Goal: Obtain resource: Download file/media

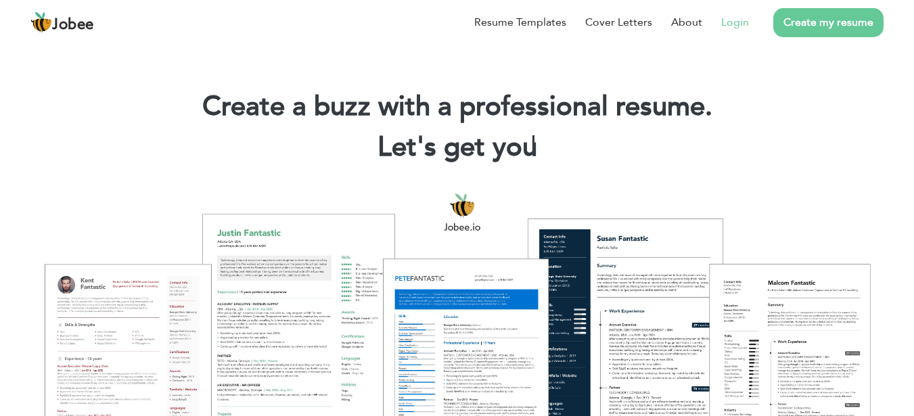
click at [740, 24] on link "Login" at bounding box center [735, 22] width 28 height 16
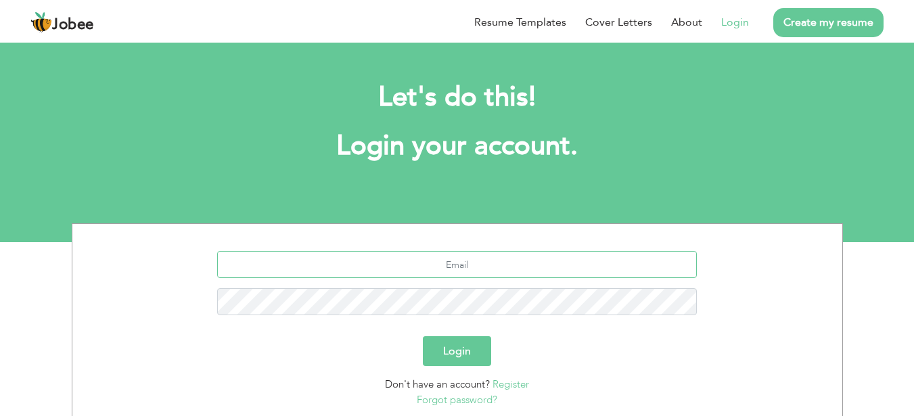
click at [642, 266] on input "text" at bounding box center [457, 264] width 480 height 27
type input "gpod24k@gmail.com"
click at [423, 336] on button "Login" at bounding box center [457, 351] width 68 height 30
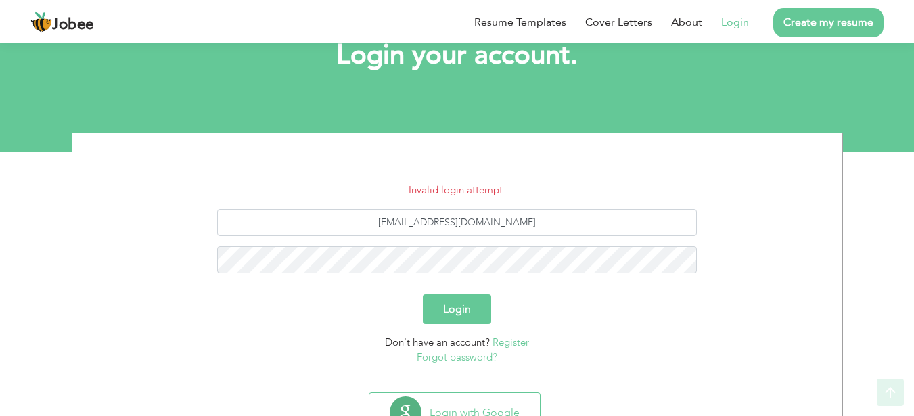
scroll to position [95, 0]
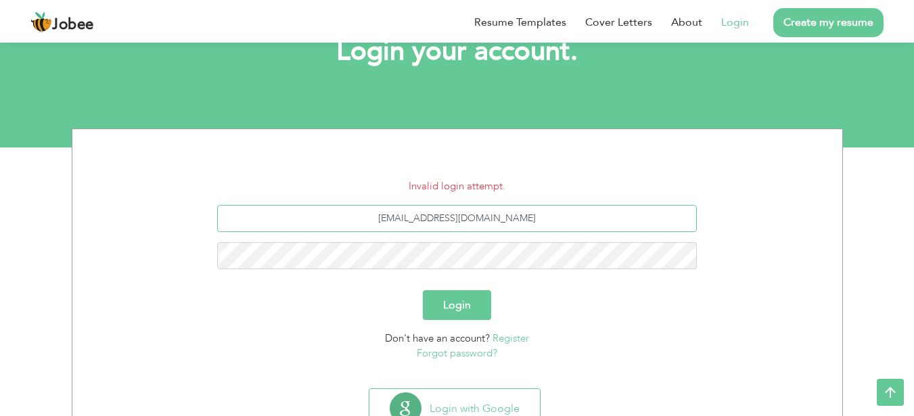
click at [511, 217] on input "[EMAIL_ADDRESS][DOMAIN_NAME]" at bounding box center [457, 218] width 480 height 27
type input "g"
type input "[EMAIL_ADDRESS][DOMAIN_NAME]"
click at [453, 313] on button "Login" at bounding box center [457, 305] width 68 height 30
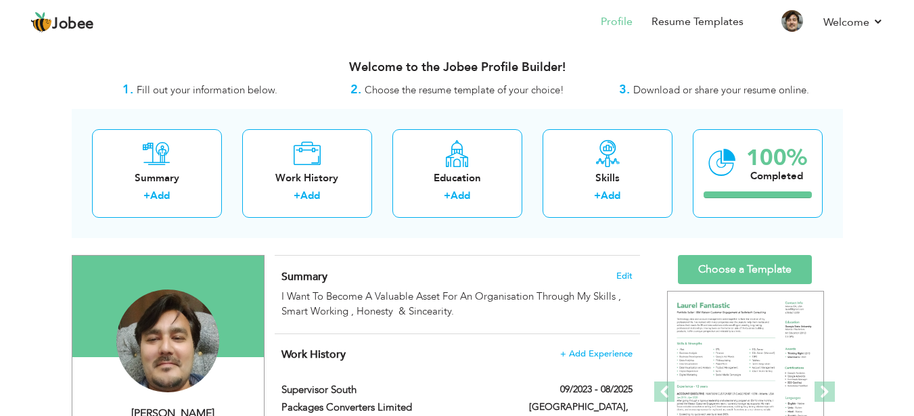
click at [626, 91] on strong "3." at bounding box center [624, 89] width 11 height 17
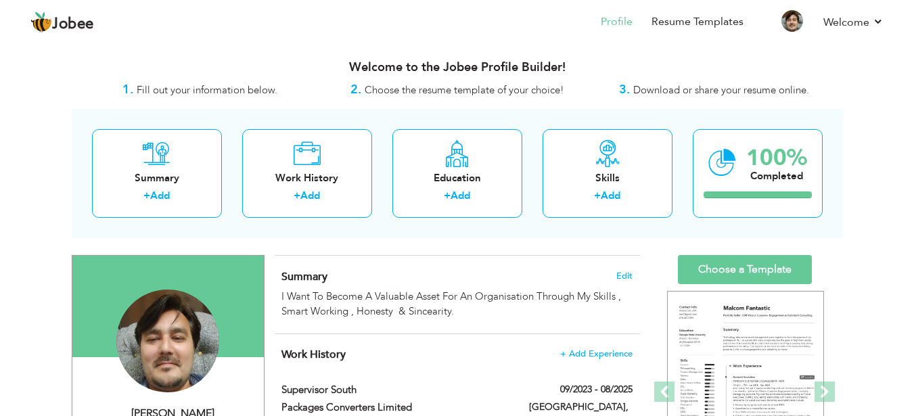
drag, startPoint x: 572, startPoint y: 246, endPoint x: 544, endPoint y: 246, distance: 28.4
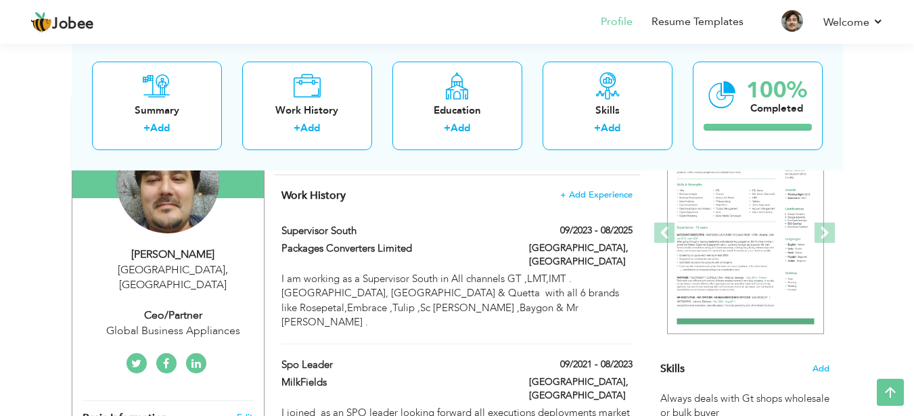
scroll to position [74, 0]
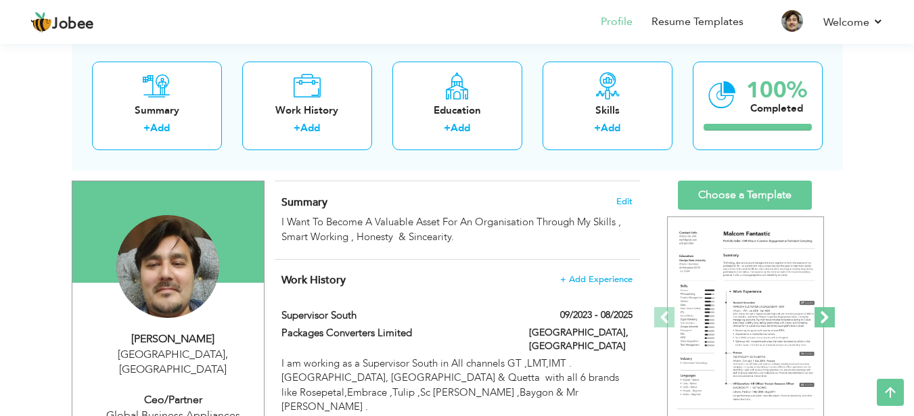
click at [822, 316] on span at bounding box center [825, 317] width 20 height 20
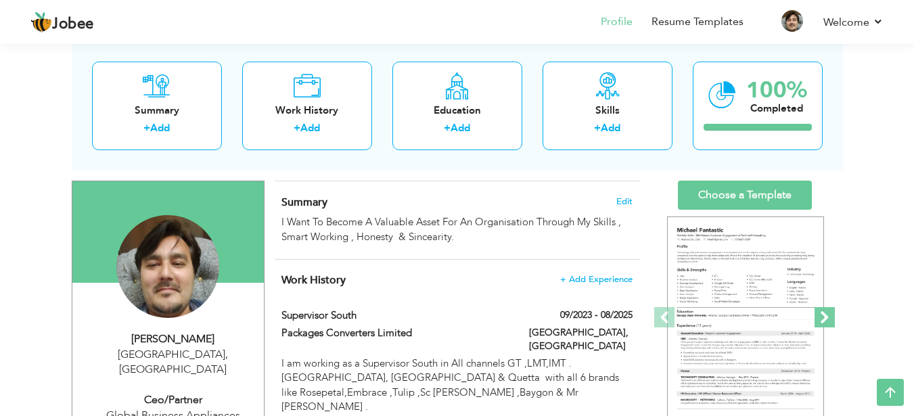
click at [822, 316] on span at bounding box center [825, 317] width 20 height 20
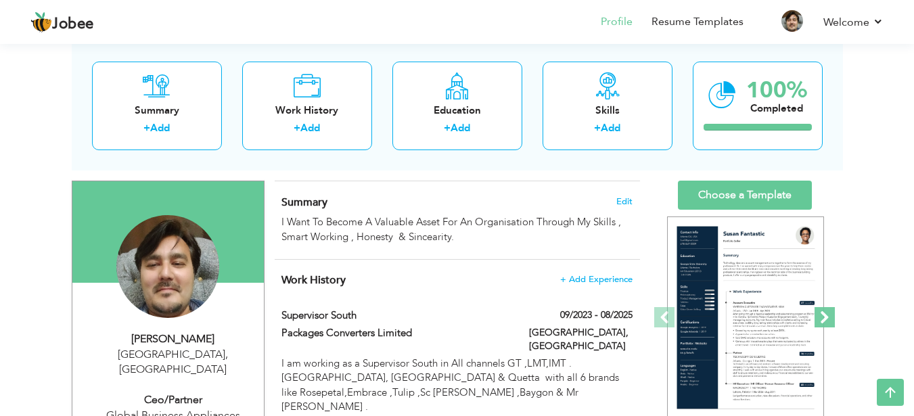
click at [822, 316] on span at bounding box center [825, 317] width 20 height 20
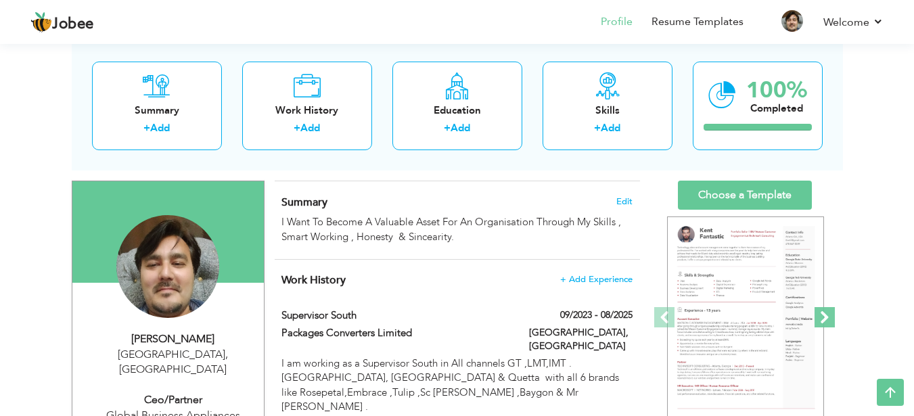
click at [822, 316] on span at bounding box center [825, 317] width 20 height 20
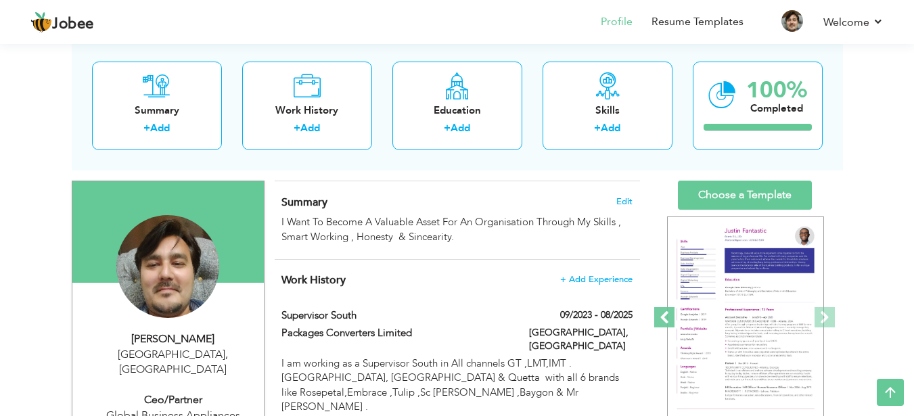
click at [664, 319] on span at bounding box center [664, 317] width 20 height 20
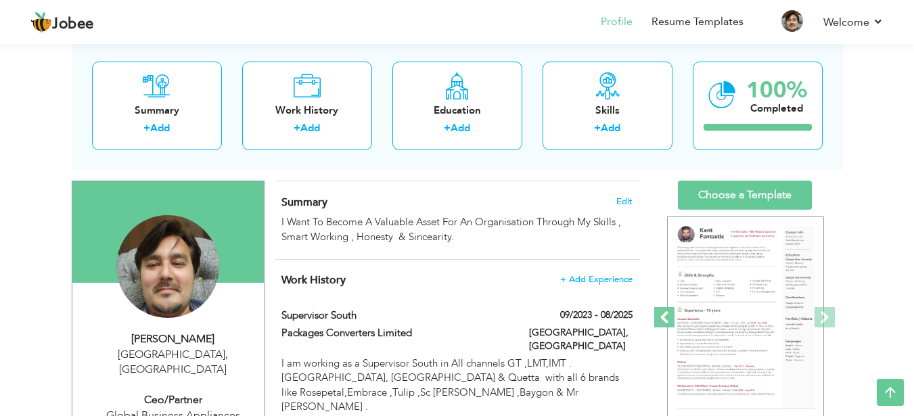
click at [664, 319] on span at bounding box center [664, 317] width 20 height 20
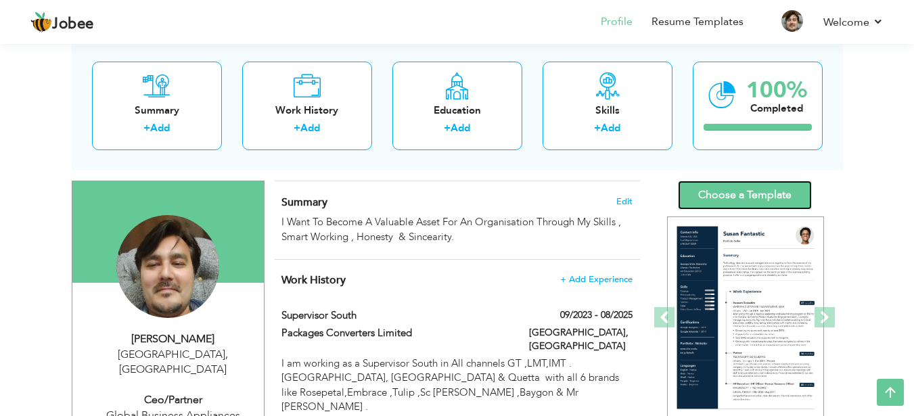
click at [783, 204] on link "Choose a Template" at bounding box center [745, 195] width 134 height 29
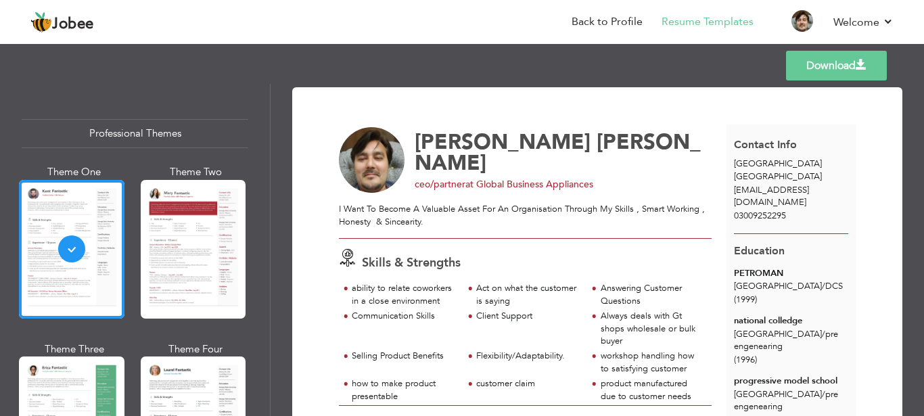
scroll to position [45, 0]
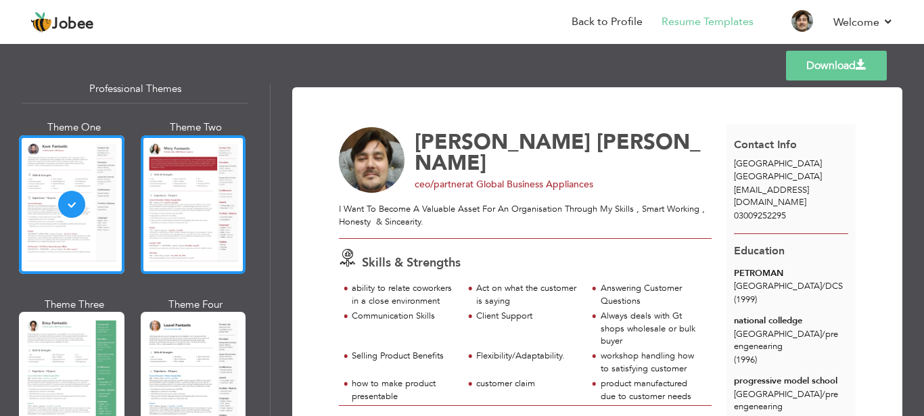
click at [197, 168] on div at bounding box center [194, 204] width 106 height 139
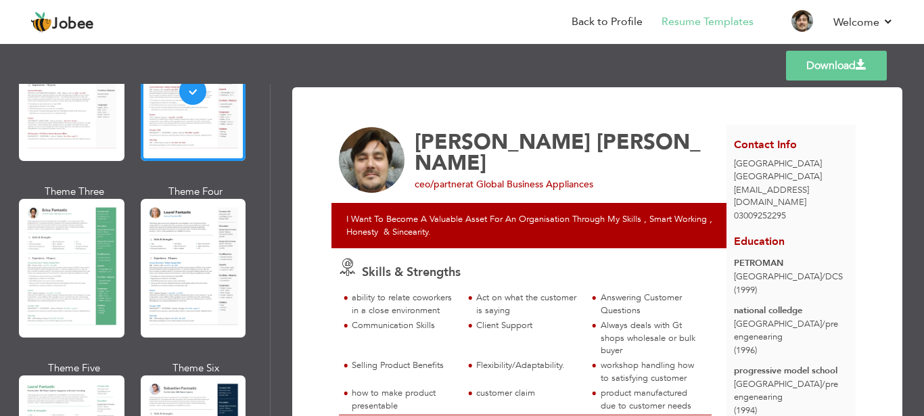
scroll to position [365, 0]
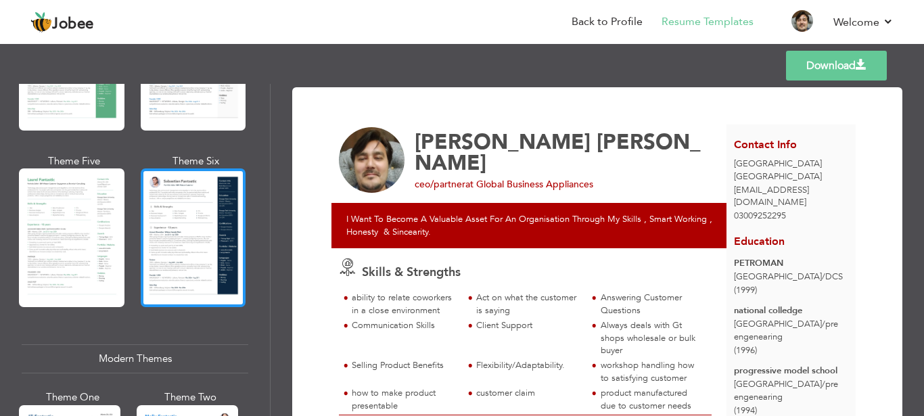
click at [197, 181] on div at bounding box center [194, 237] width 106 height 139
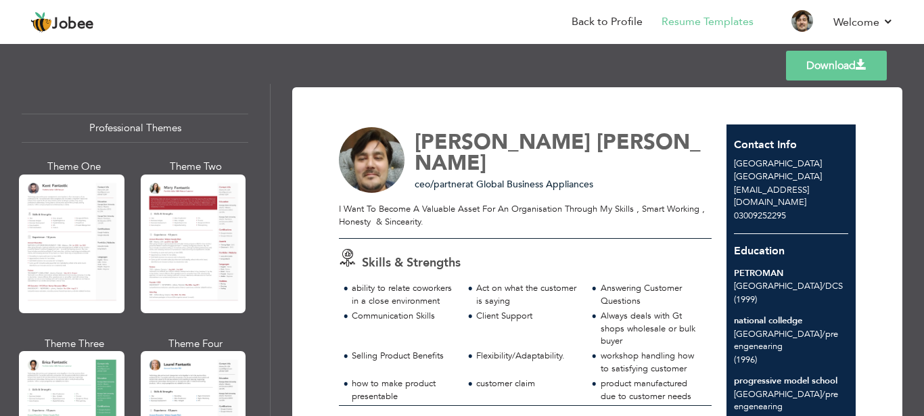
scroll to position [17, 0]
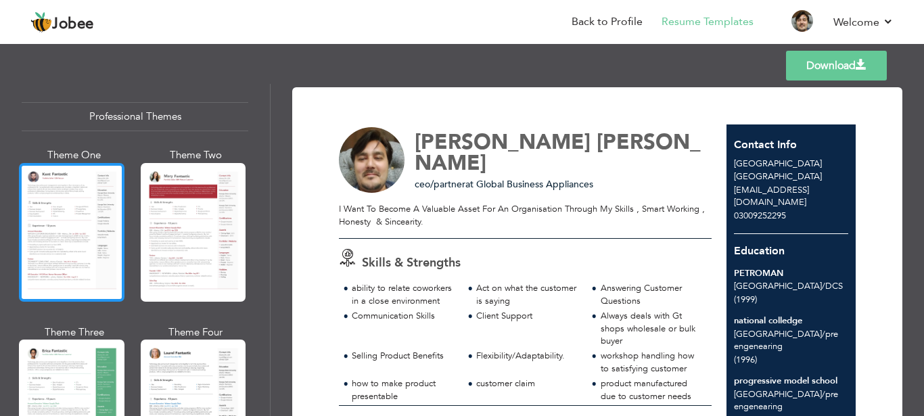
click at [50, 233] on div at bounding box center [72, 232] width 106 height 139
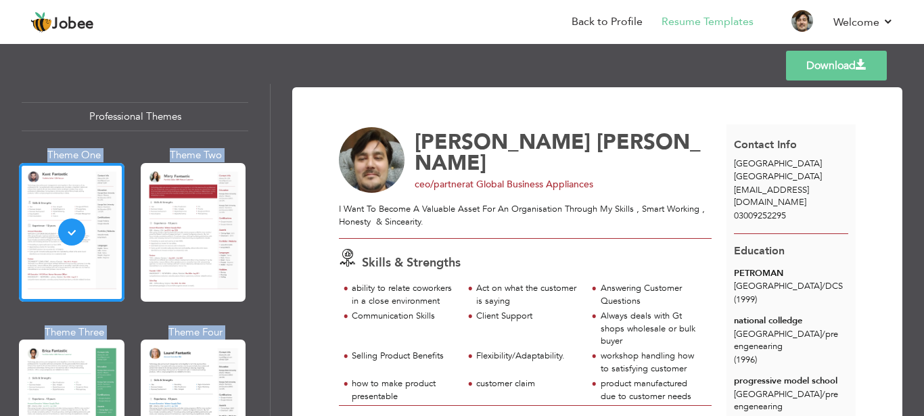
click at [271, 106] on div "Professional Themes Theme One Theme Two Theme Three Theme Four" at bounding box center [462, 250] width 924 height 332
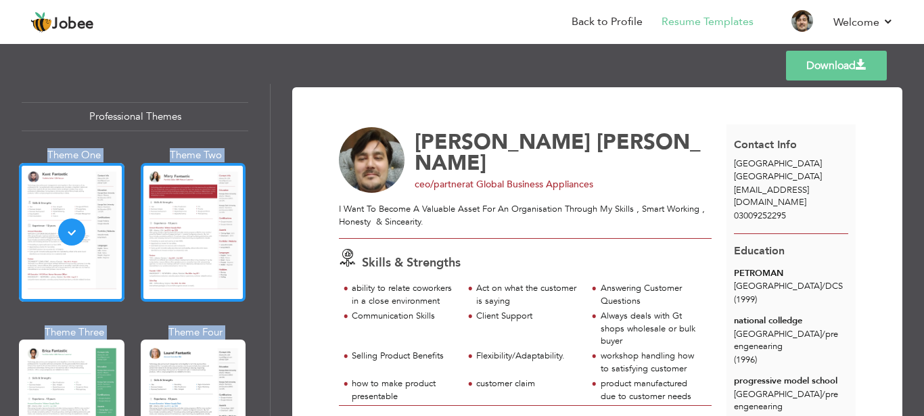
click at [213, 206] on div at bounding box center [194, 232] width 106 height 139
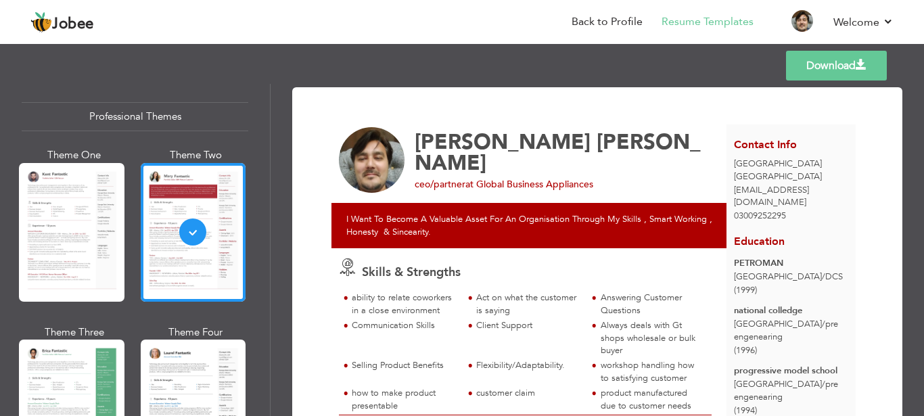
click at [75, 388] on div at bounding box center [72, 409] width 106 height 139
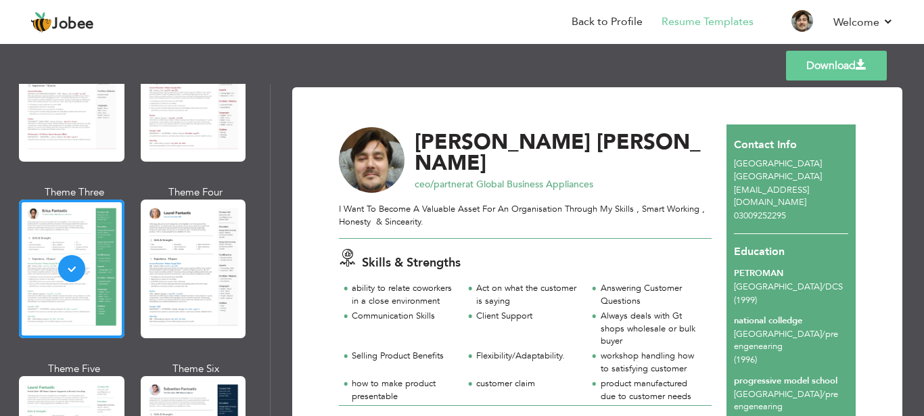
scroll to position [230, 0]
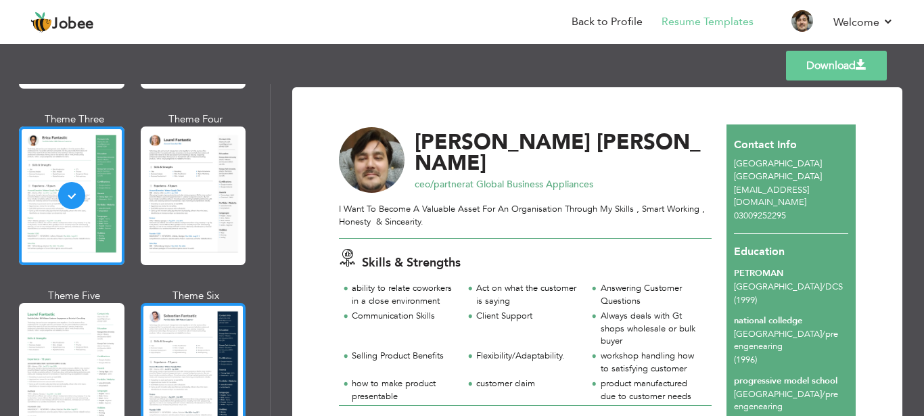
click at [193, 323] on div at bounding box center [194, 372] width 106 height 139
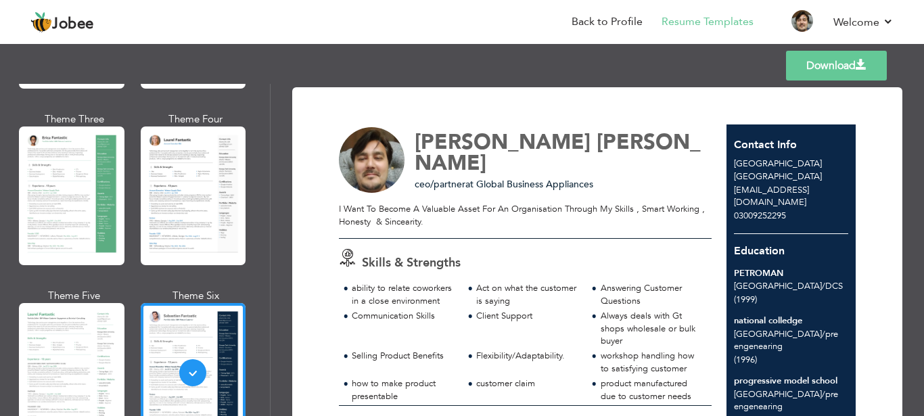
click at [842, 68] on link "Download" at bounding box center [836, 66] width 101 height 30
drag, startPoint x: 271, startPoint y: 129, endPoint x: 270, endPoint y: 135, distance: 6.8
click at [270, 135] on div "Professional Themes Theme One Theme Two Theme Three Theme Four" at bounding box center [462, 250] width 924 height 332
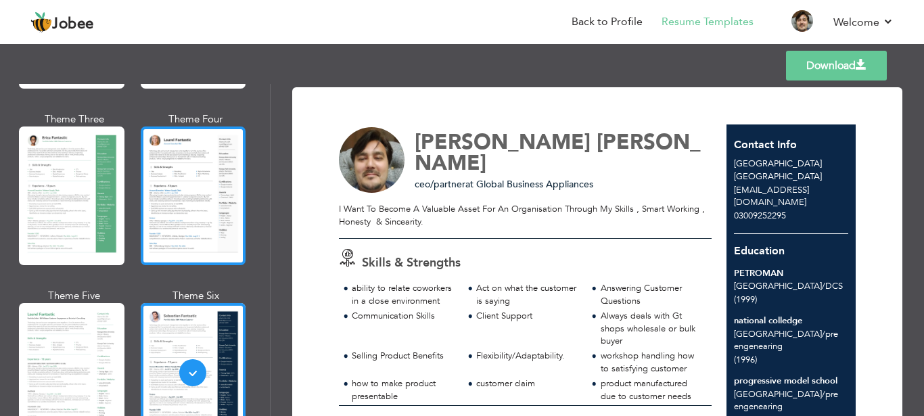
click at [219, 134] on div at bounding box center [194, 196] width 106 height 139
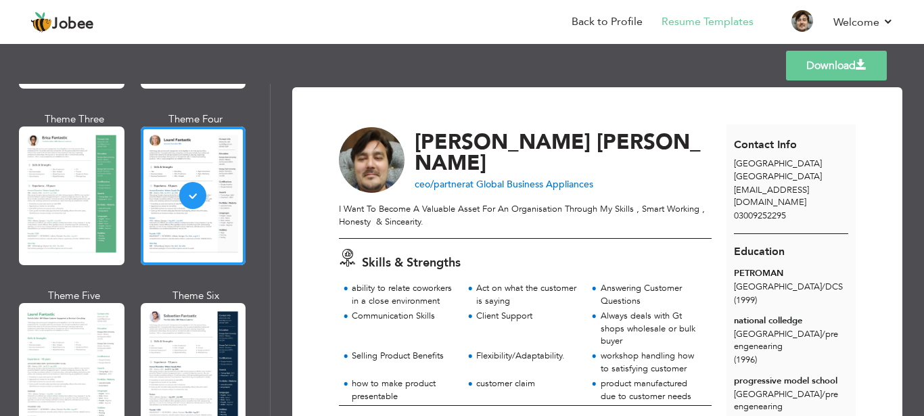
click at [844, 60] on link "Download" at bounding box center [836, 66] width 101 height 30
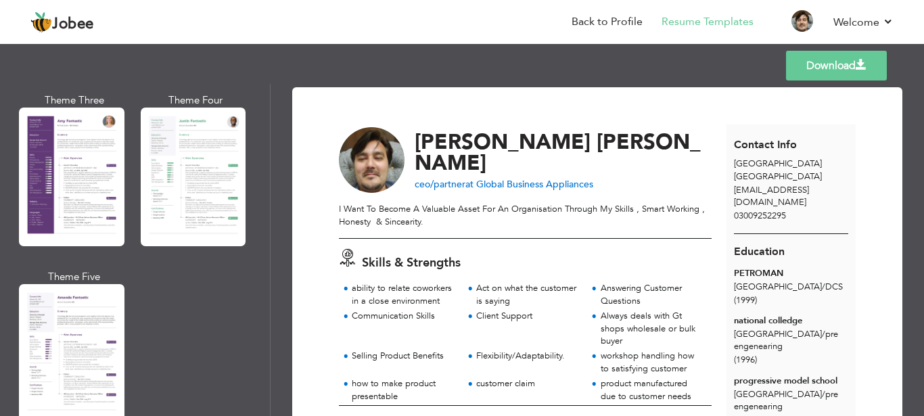
scroll to position [1230, 0]
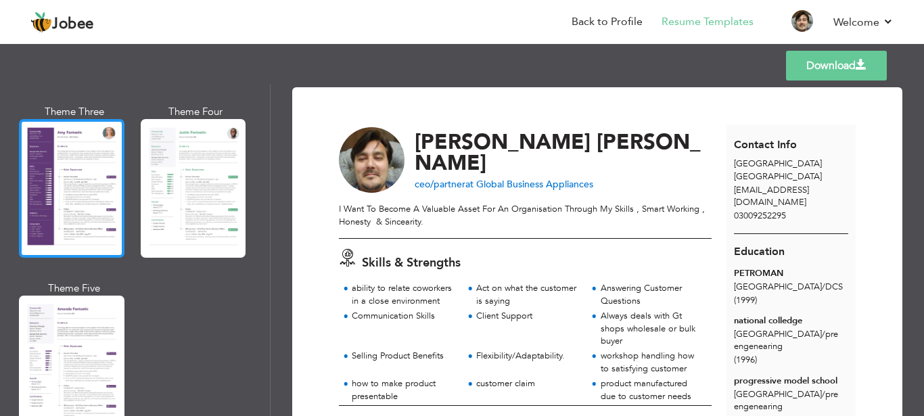
click at [89, 141] on div at bounding box center [72, 188] width 106 height 139
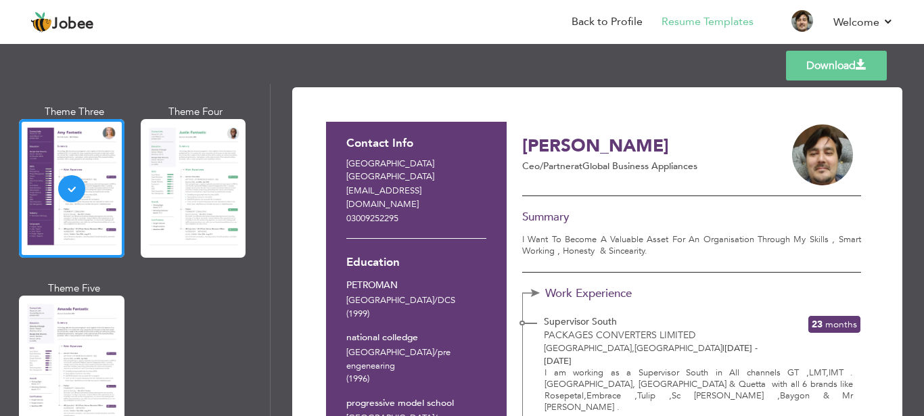
click at [856, 64] on span at bounding box center [861, 65] width 11 height 11
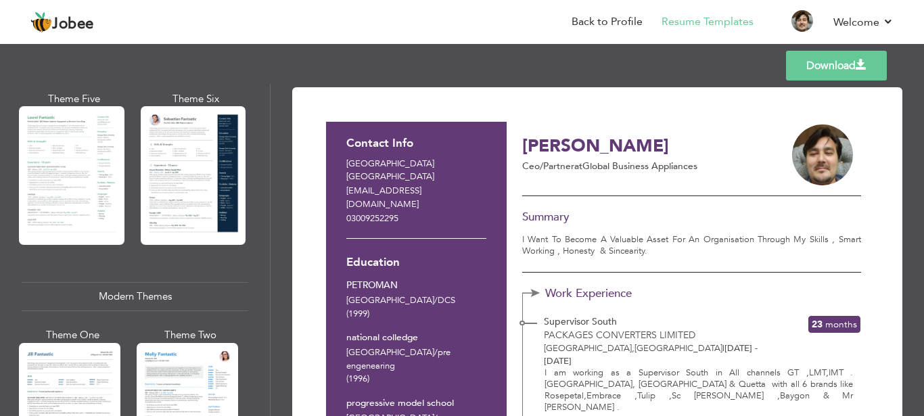
scroll to position [0, 0]
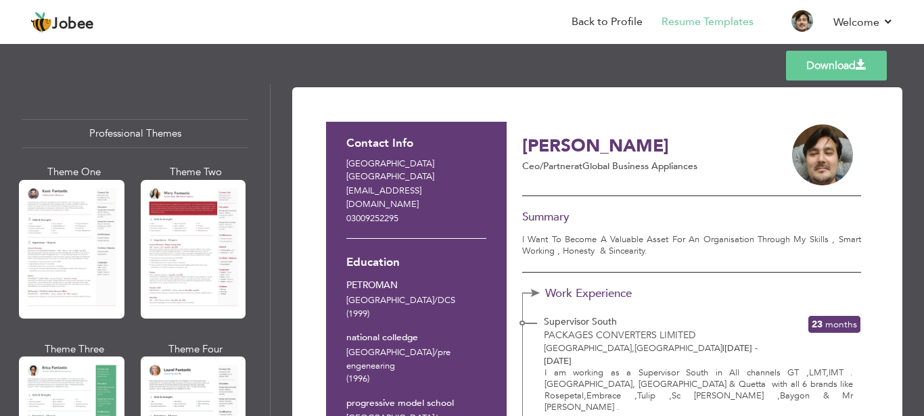
click at [359, 65] on div "Templates Download" at bounding box center [462, 65] width 924 height 43
click at [902, 159] on div "Download Contact Info Karachi [GEOGRAPHIC_DATA] [EMAIL_ADDRESS][DOMAIN_NAME] 03…" at bounding box center [598, 250] width 654 height 332
click at [688, 62] on div "Templates Download" at bounding box center [462, 65] width 924 height 43
